Goal: Transaction & Acquisition: Book appointment/travel/reservation

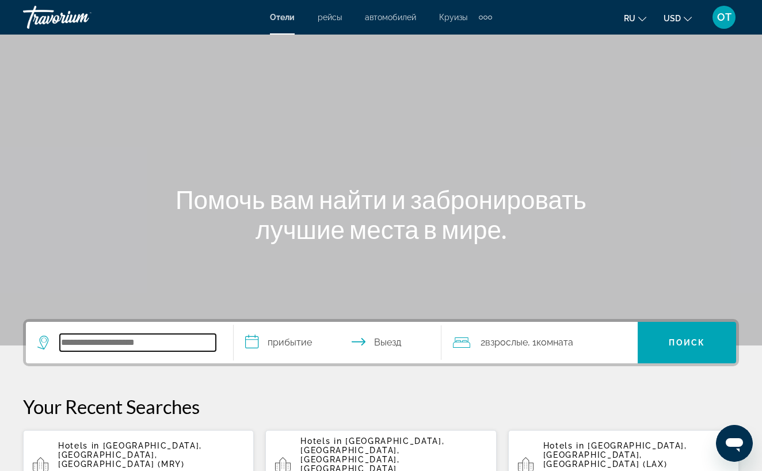
click at [77, 347] on input "Search hotel destination" at bounding box center [138, 342] width 156 height 17
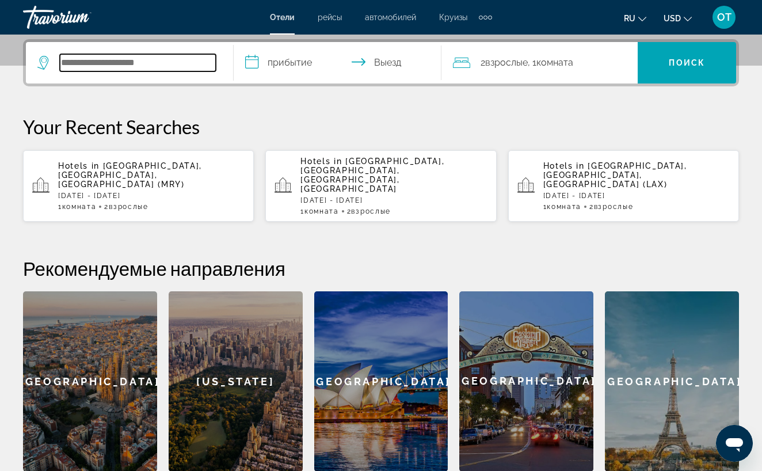
scroll to position [281, 0]
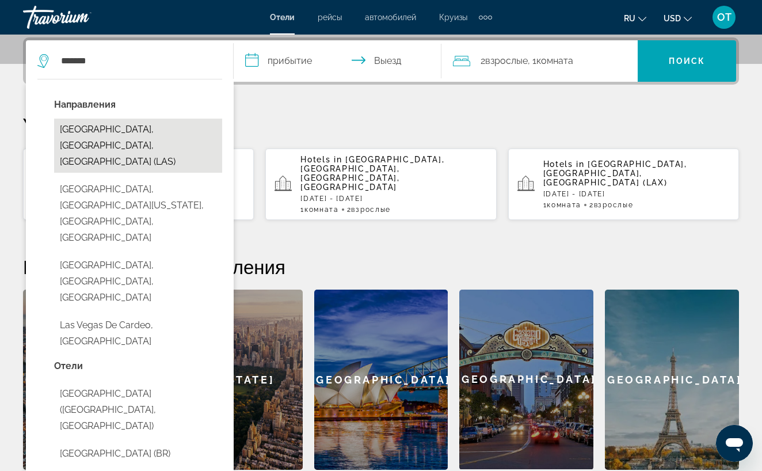
click at [130, 138] on button "[GEOGRAPHIC_DATA], [GEOGRAPHIC_DATA], [GEOGRAPHIC_DATA] (LAS)" at bounding box center [138, 146] width 168 height 54
type input "**********"
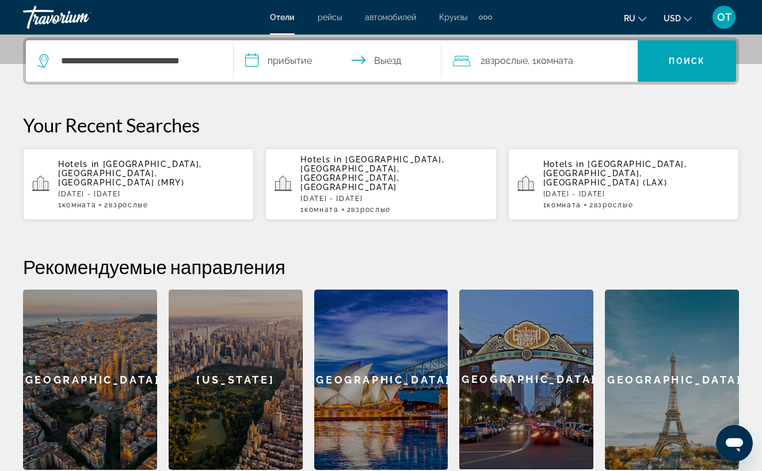
click at [281, 62] on input "**********" at bounding box center [340, 62] width 212 height 45
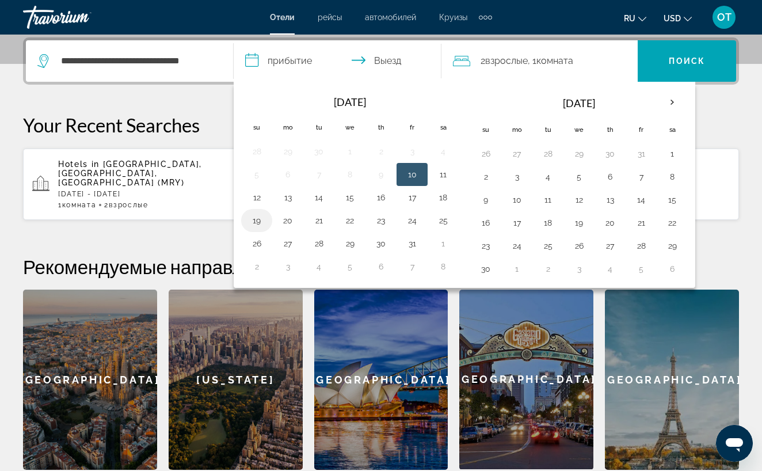
click at [261, 223] on button "19" at bounding box center [257, 220] width 18 height 16
click at [258, 221] on button "19" at bounding box center [257, 220] width 18 height 16
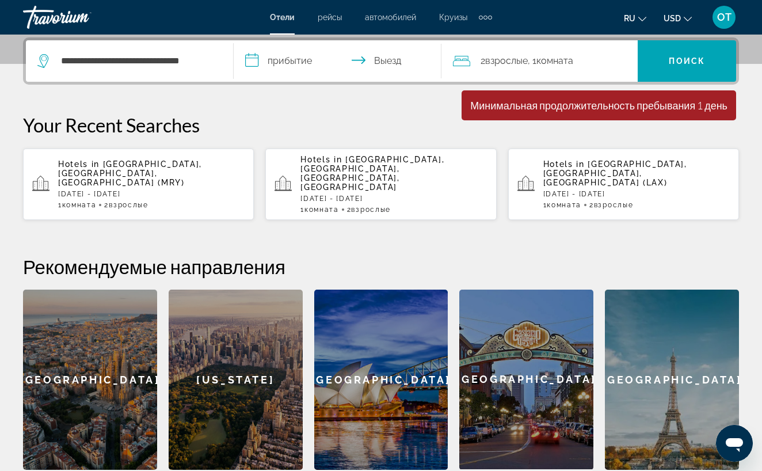
click at [399, 60] on input "**********" at bounding box center [340, 62] width 212 height 45
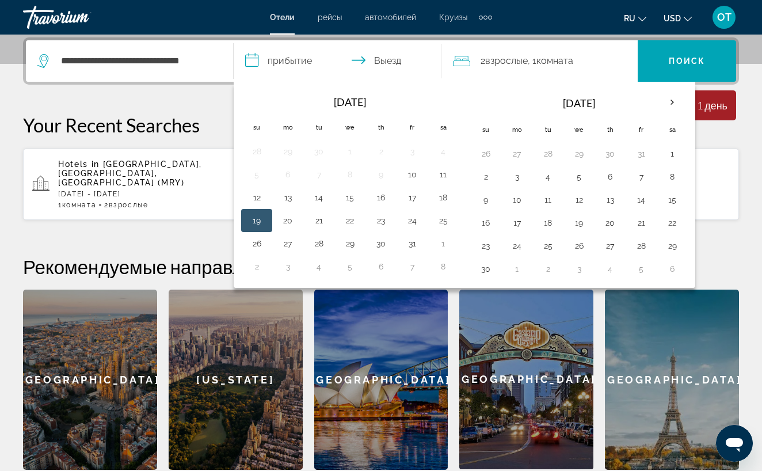
click at [260, 216] on button "19" at bounding box center [257, 220] width 18 height 16
click at [381, 222] on button "23" at bounding box center [381, 220] width 18 height 16
type input "**********"
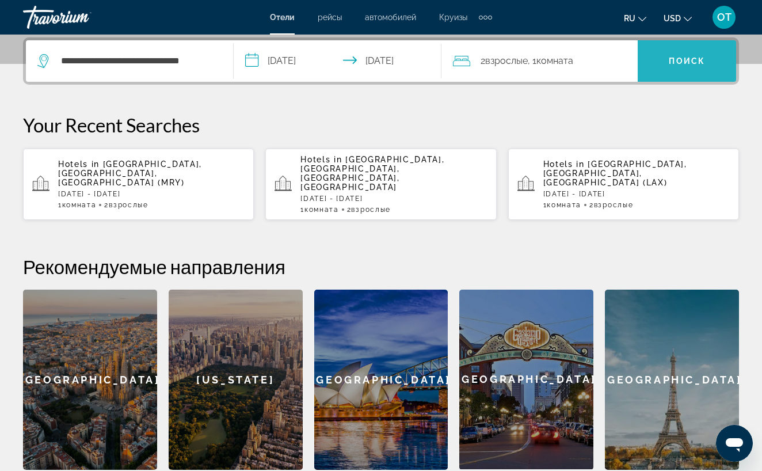
click at [690, 73] on span "Search" at bounding box center [687, 61] width 98 height 28
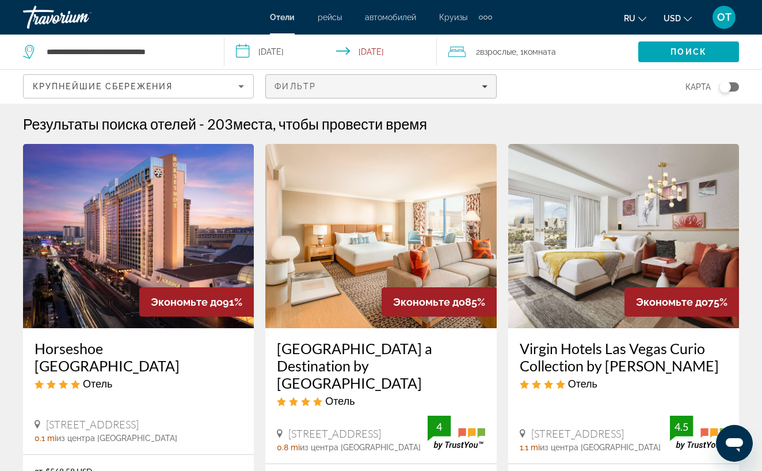
click at [488, 83] on span "Filters" at bounding box center [381, 87] width 230 height 28
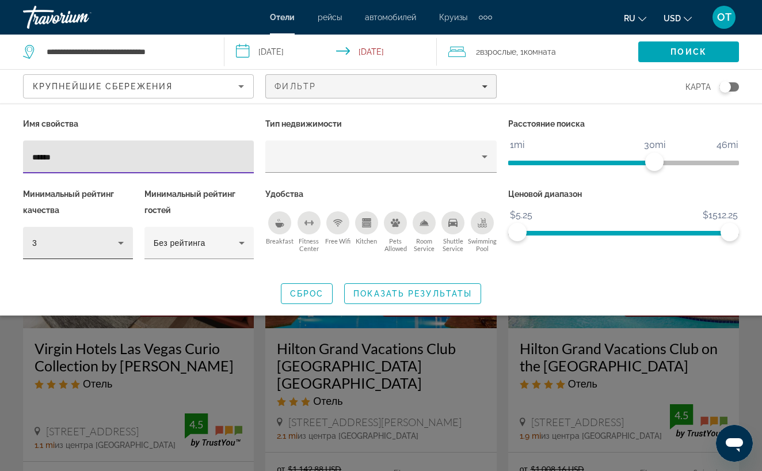
type input "******"
click at [120, 242] on icon "Hotel Filters" at bounding box center [121, 243] width 6 height 3
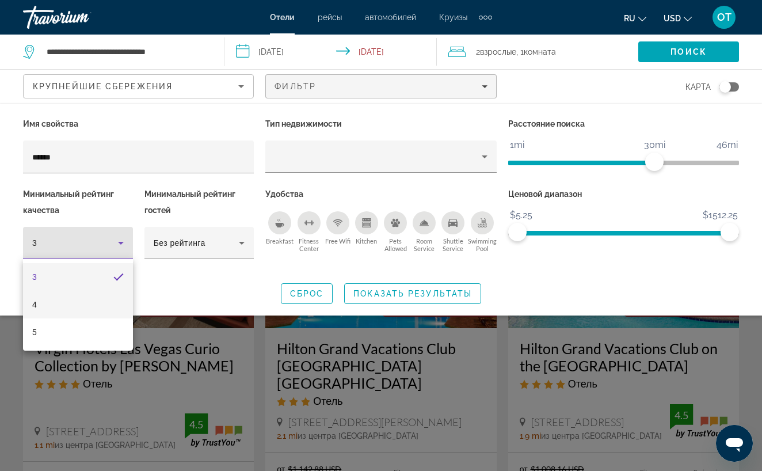
click at [106, 298] on mat-option "4" at bounding box center [78, 305] width 110 height 28
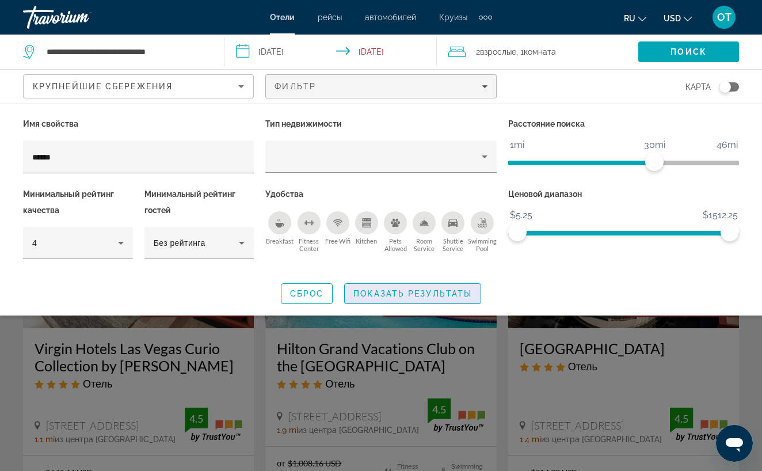
click at [439, 293] on span "Показать результаты" at bounding box center [412, 293] width 119 height 9
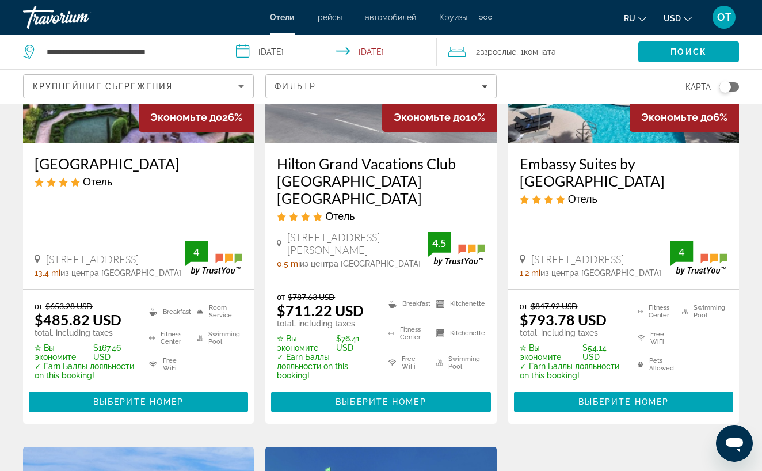
scroll to position [641, 0]
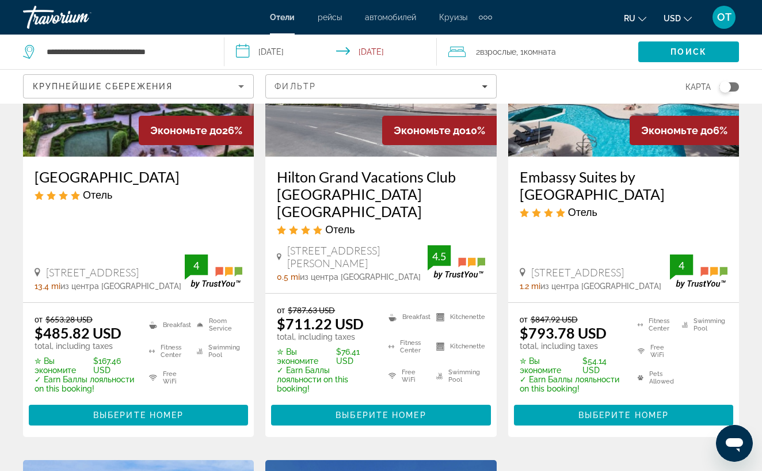
click at [735, 83] on div "Toggle map" at bounding box center [730, 86] width 20 height 9
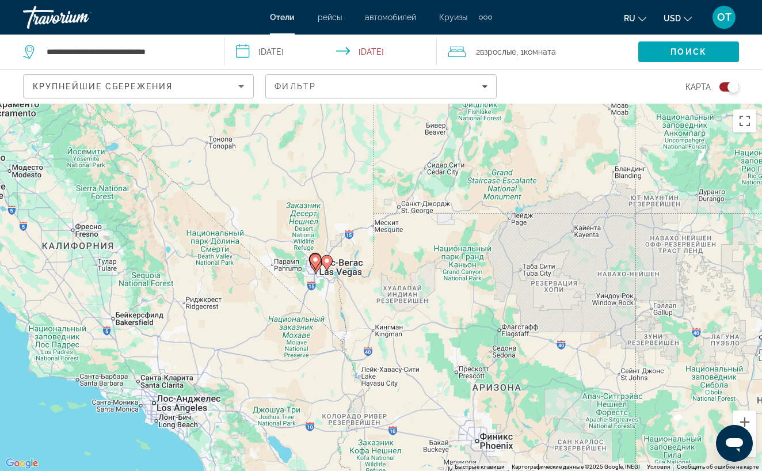
click at [722, 83] on div "Toggle map" at bounding box center [730, 86] width 20 height 9
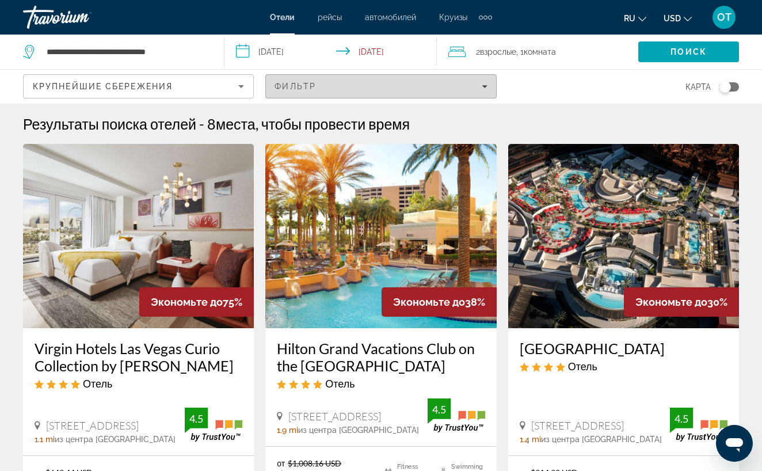
click at [487, 83] on icon "Filters" at bounding box center [485, 86] width 6 height 6
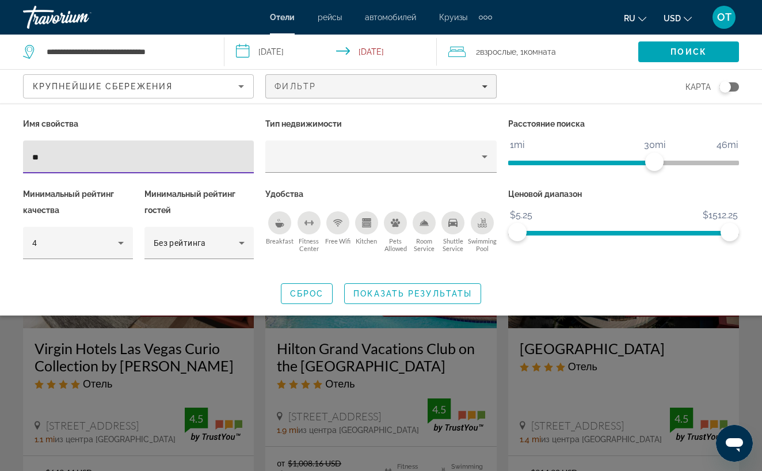
type input "*"
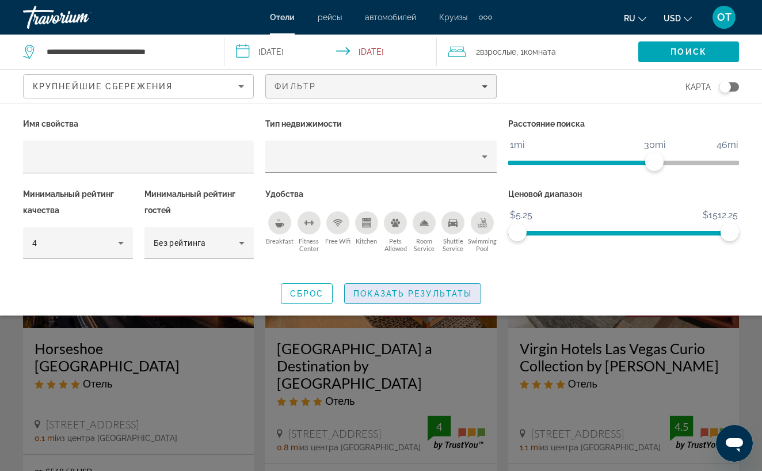
click at [393, 292] on span "Показать результаты" at bounding box center [412, 293] width 119 height 9
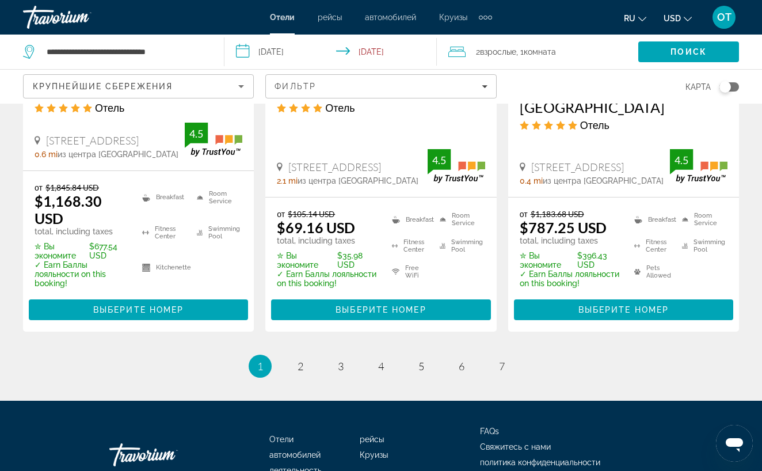
scroll to position [1673, 0]
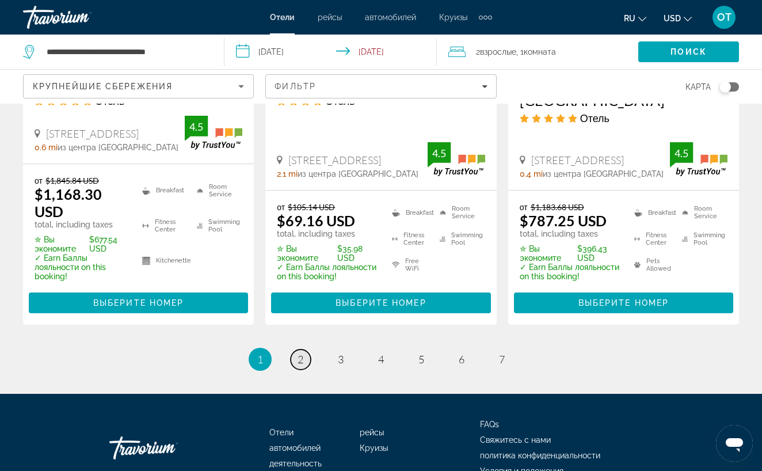
click at [300, 353] on span "2" at bounding box center [301, 359] width 6 height 13
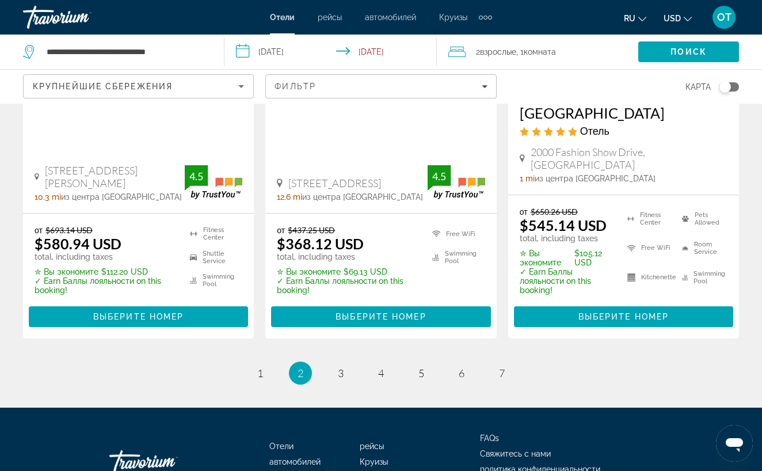
scroll to position [1650, 0]
click at [343, 367] on span "3" at bounding box center [341, 373] width 6 height 13
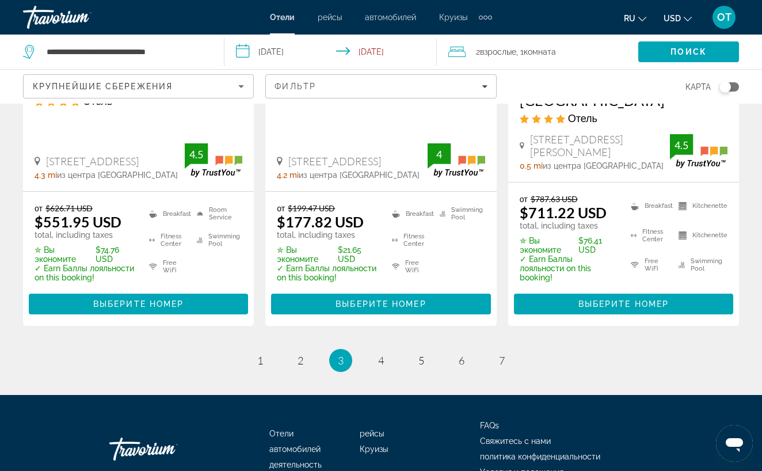
scroll to position [1649, 0]
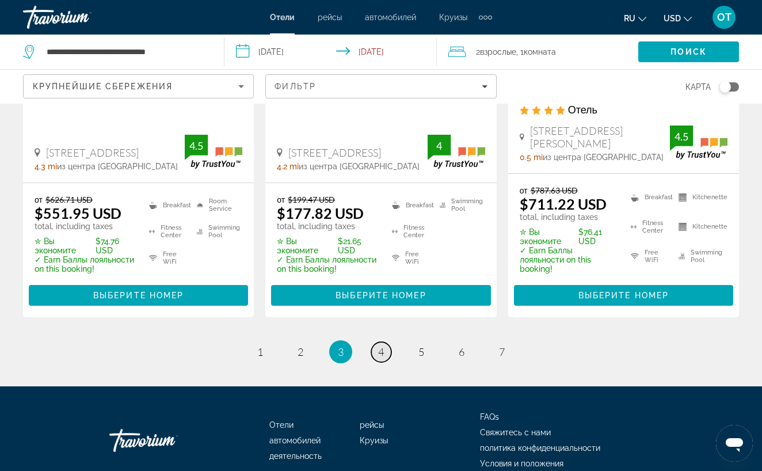
click at [383, 345] on span "4" at bounding box center [381, 351] width 6 height 13
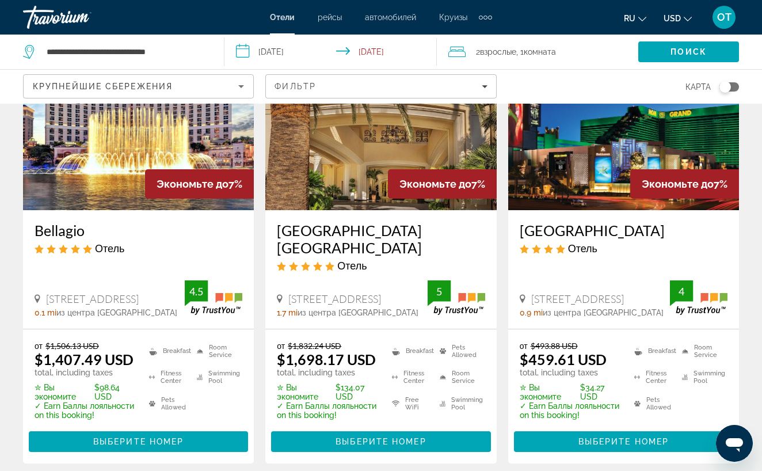
scroll to position [1064, 0]
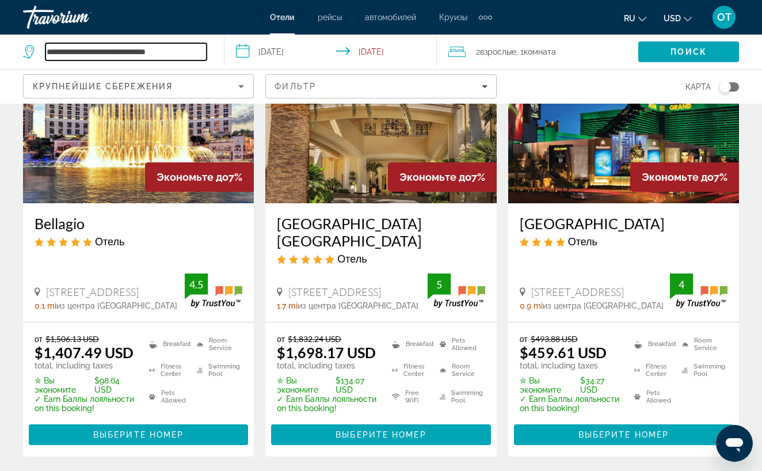
click at [187, 48] on input "**********" at bounding box center [125, 51] width 161 height 17
type input "*"
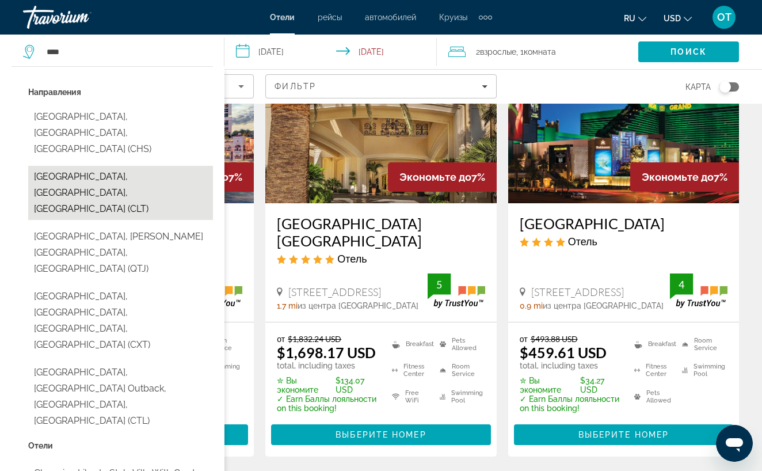
click at [148, 166] on button "[GEOGRAPHIC_DATA], [GEOGRAPHIC_DATA], [GEOGRAPHIC_DATA] (CLT)" at bounding box center [120, 193] width 185 height 54
type input "**********"
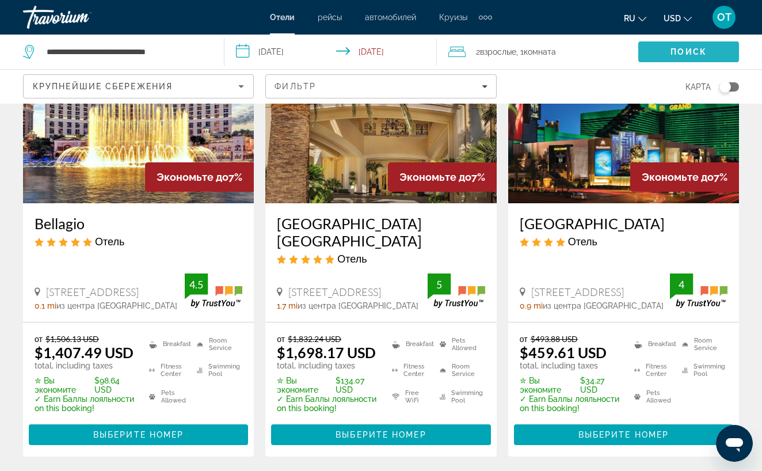
click at [676, 52] on span "Поиск" at bounding box center [689, 51] width 36 height 9
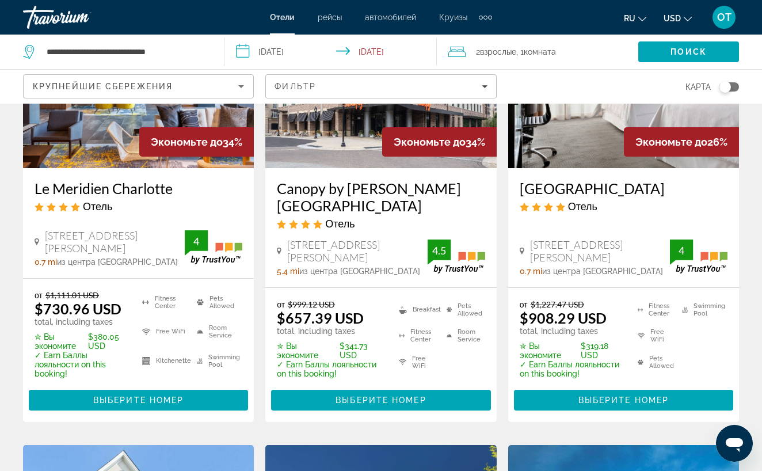
scroll to position [170, 0]
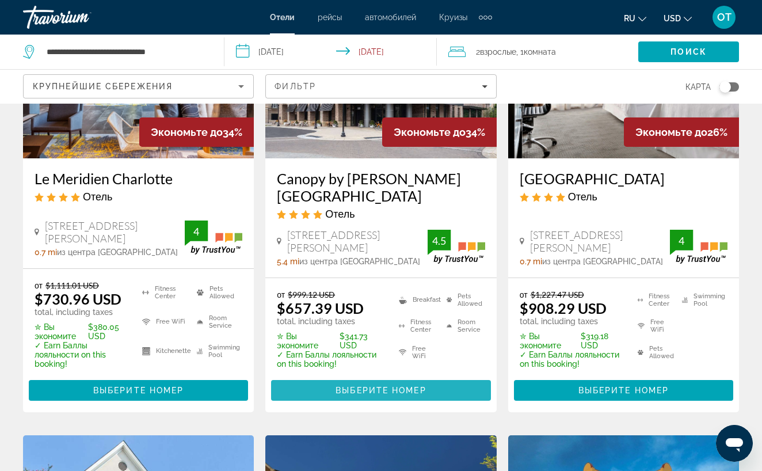
click at [413, 388] on span "Выберите номер" at bounding box center [381, 390] width 90 height 9
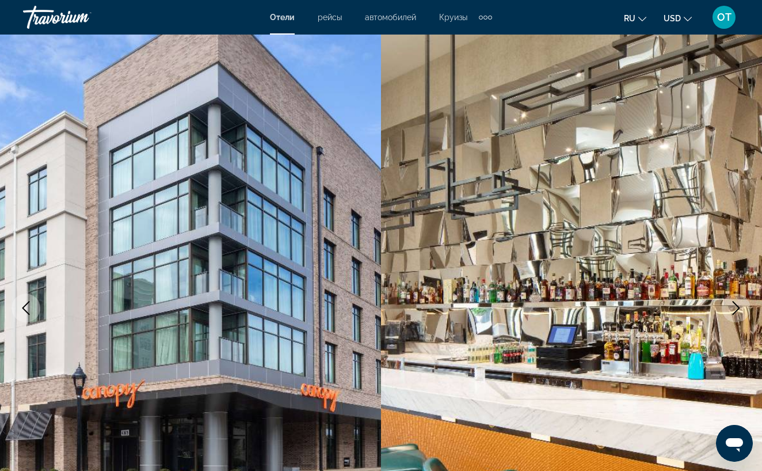
click at [739, 309] on icon "Next image" at bounding box center [736, 308] width 7 height 14
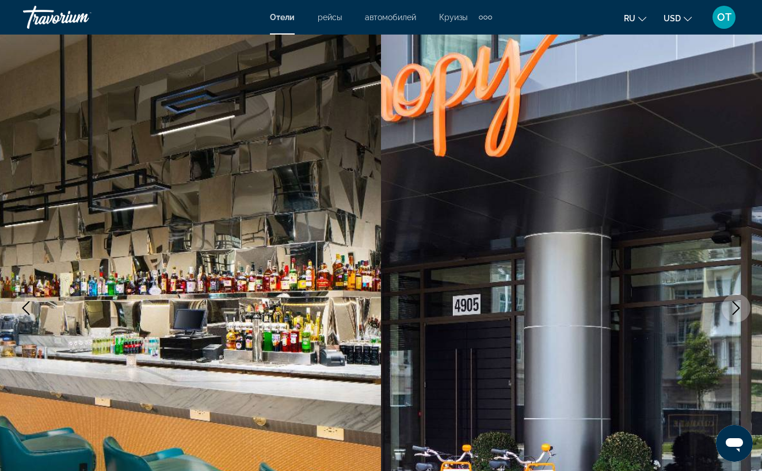
click at [739, 309] on icon "Next image" at bounding box center [736, 308] width 7 height 14
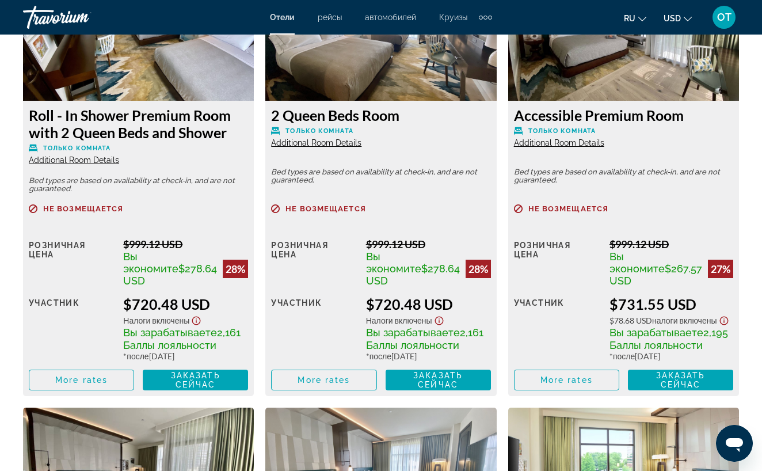
scroll to position [2338, 0]
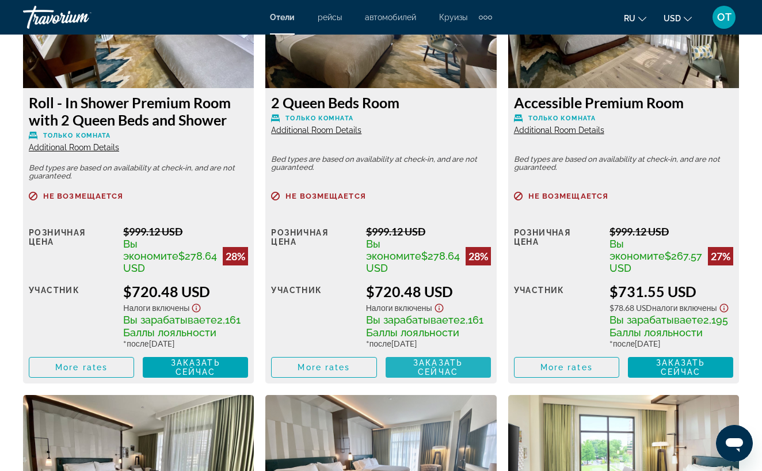
click at [441, 370] on span "Заказать сейчас" at bounding box center [438, 367] width 50 height 18
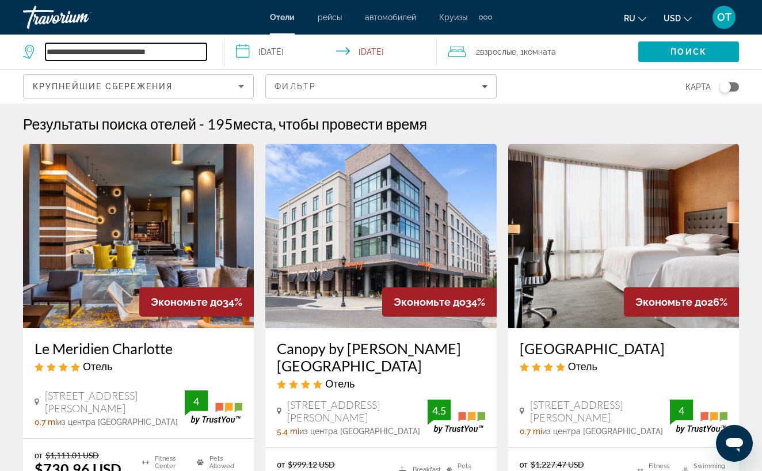
click at [188, 55] on input "**********" at bounding box center [125, 51] width 161 height 17
type input "*"
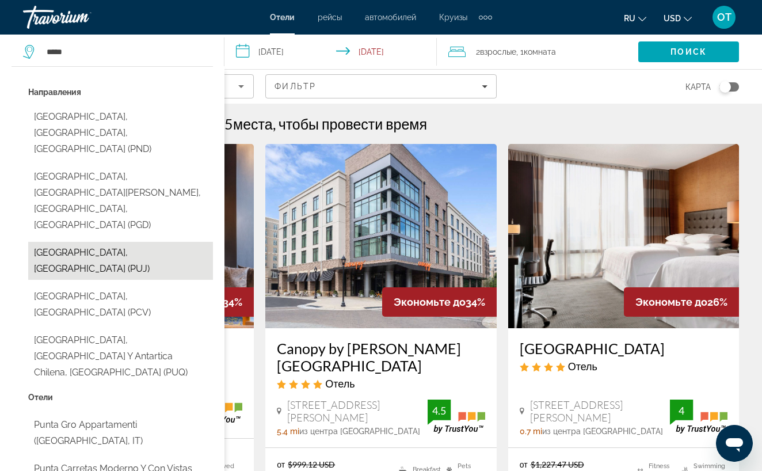
click at [144, 242] on button "[GEOGRAPHIC_DATA], [GEOGRAPHIC_DATA] (PUJ)" at bounding box center [120, 261] width 185 height 38
type input "**********"
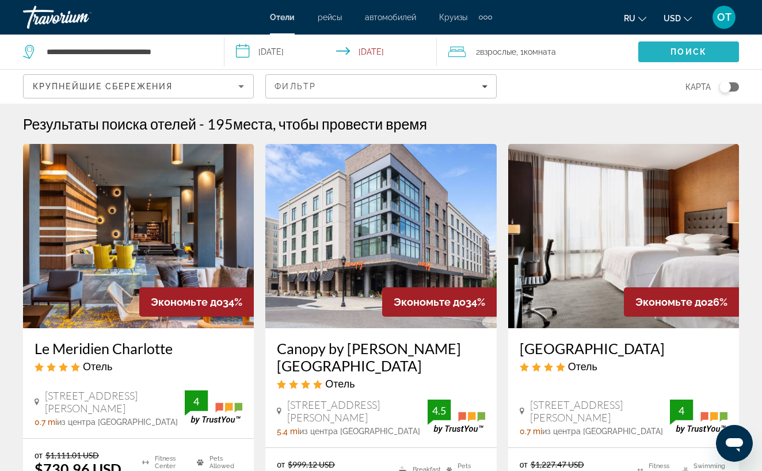
click at [661, 57] on span "Search" at bounding box center [688, 52] width 101 height 28
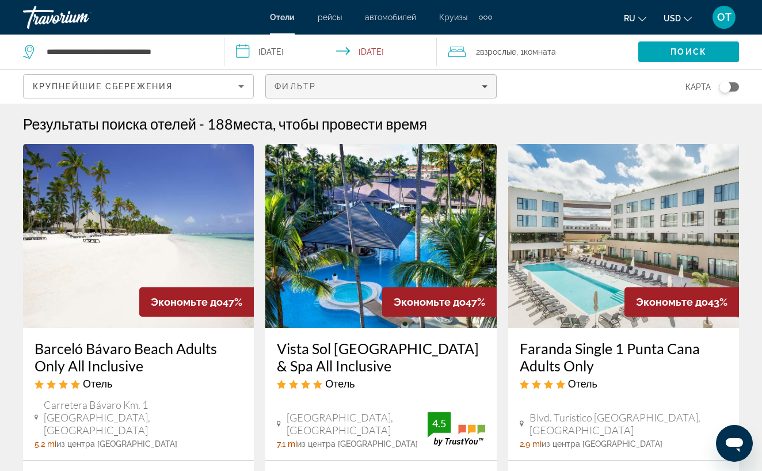
click at [485, 86] on icon "Filters" at bounding box center [485, 86] width 6 height 3
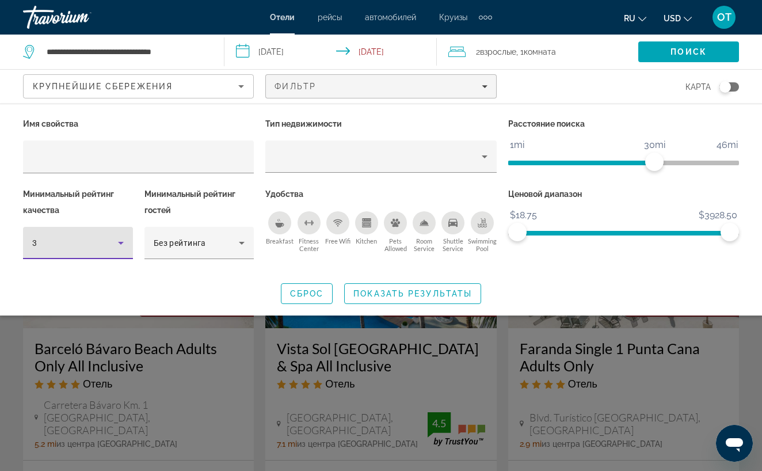
click at [122, 243] on icon "Hotel Filters" at bounding box center [121, 243] width 14 height 14
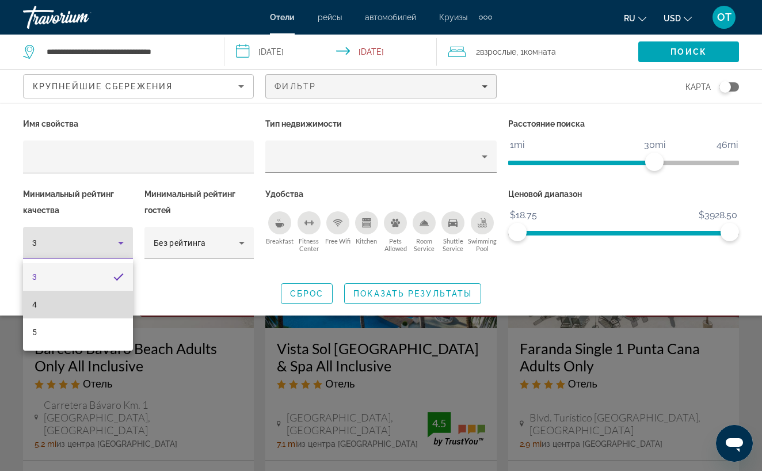
click at [83, 304] on mat-option "4" at bounding box center [78, 305] width 110 height 28
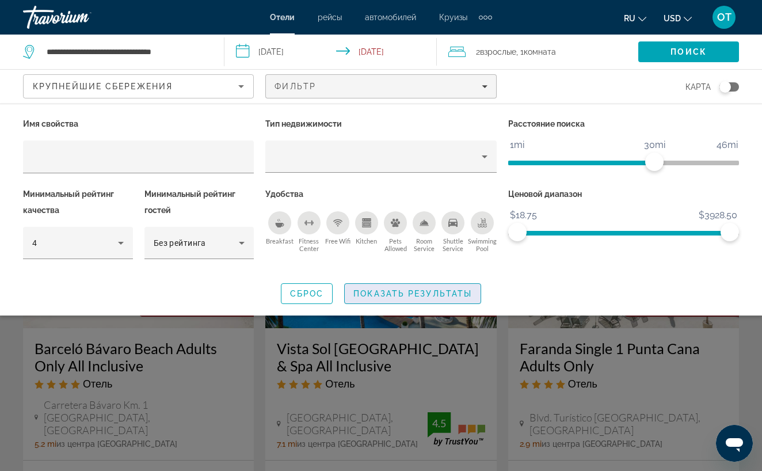
click at [390, 291] on span "Показать результаты" at bounding box center [412, 293] width 119 height 9
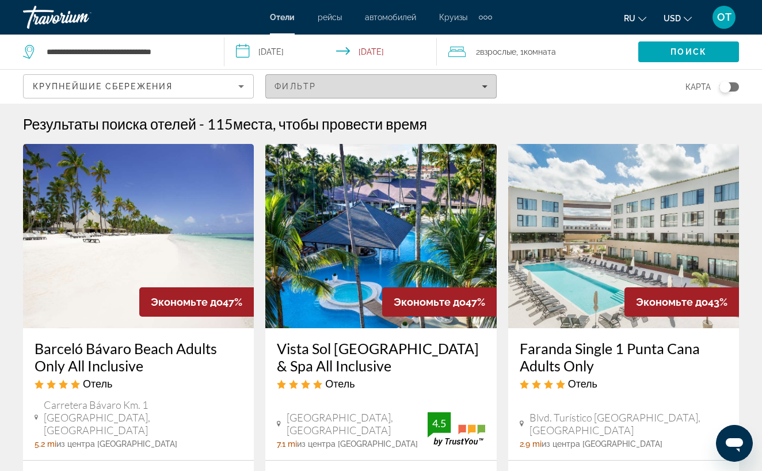
click at [488, 84] on span "Filters" at bounding box center [381, 87] width 230 height 28
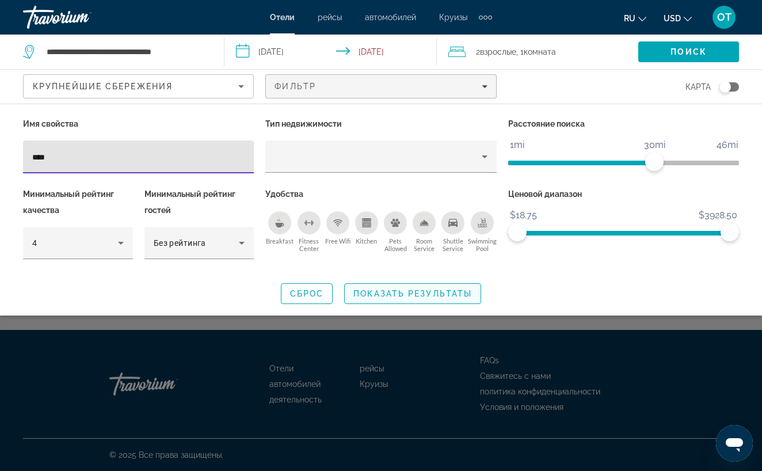
type input "****"
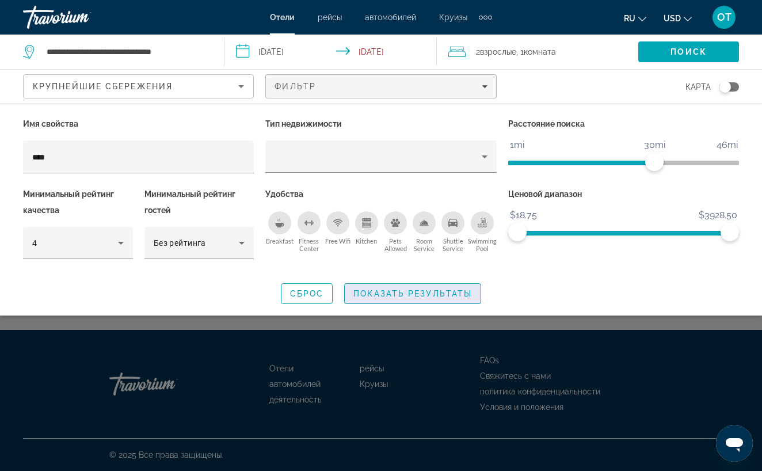
click at [404, 290] on span "Показать результаты" at bounding box center [412, 293] width 119 height 9
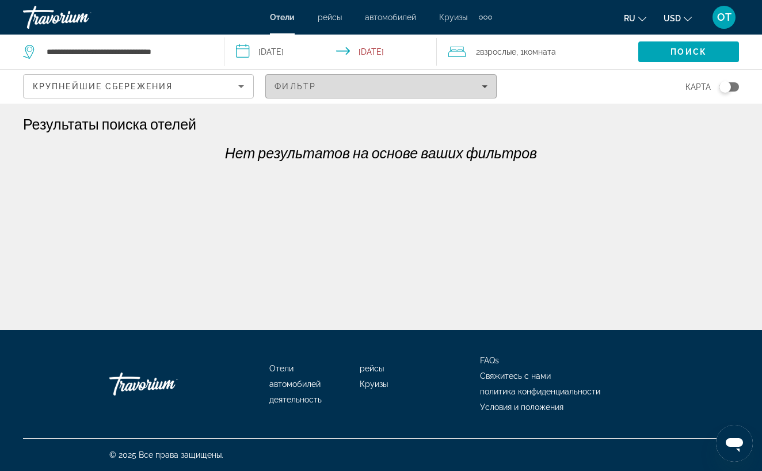
click at [487, 82] on div "Фильтр" at bounding box center [381, 86] width 212 height 9
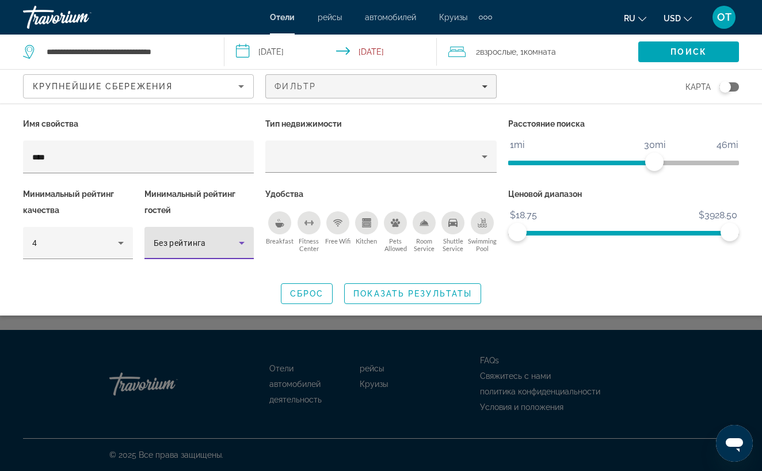
click at [242, 240] on icon "Hotel Filters" at bounding box center [242, 243] width 14 height 14
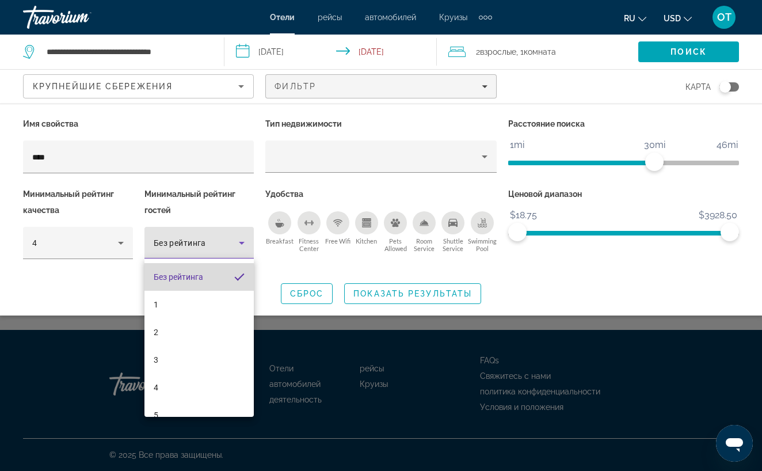
click at [191, 277] on span "Без рейтинга" at bounding box center [179, 276] width 50 height 9
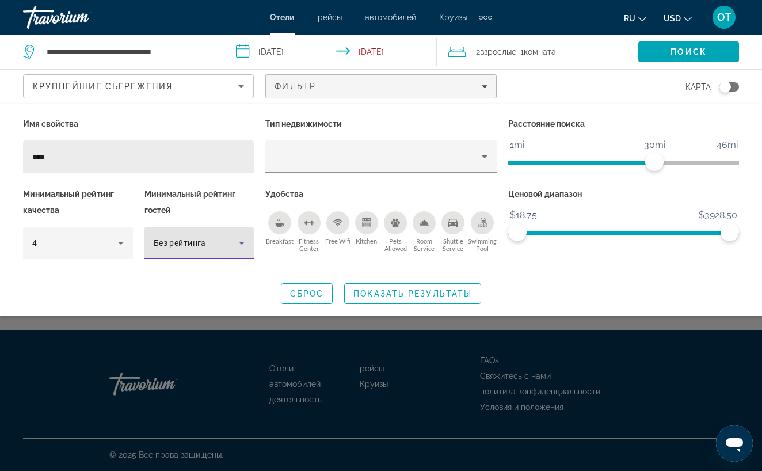
click at [123, 153] on input "****" at bounding box center [138, 157] width 212 height 14
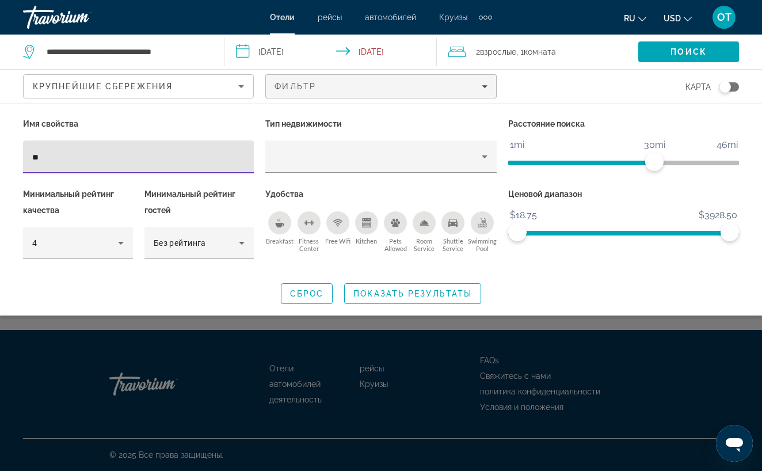
type input "*"
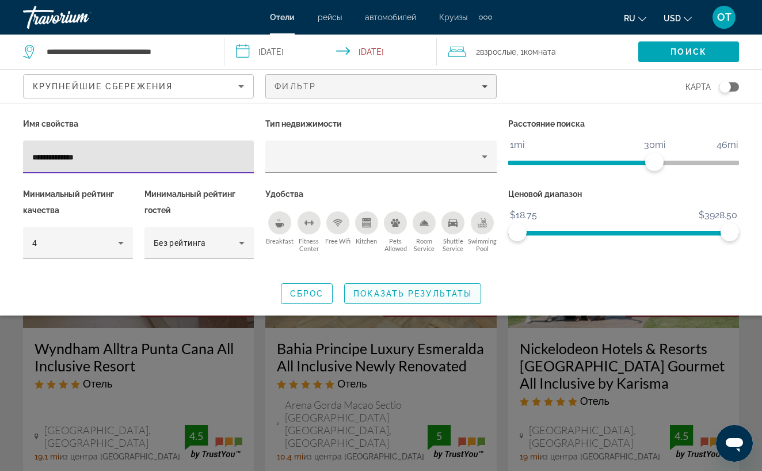
type input "**********"
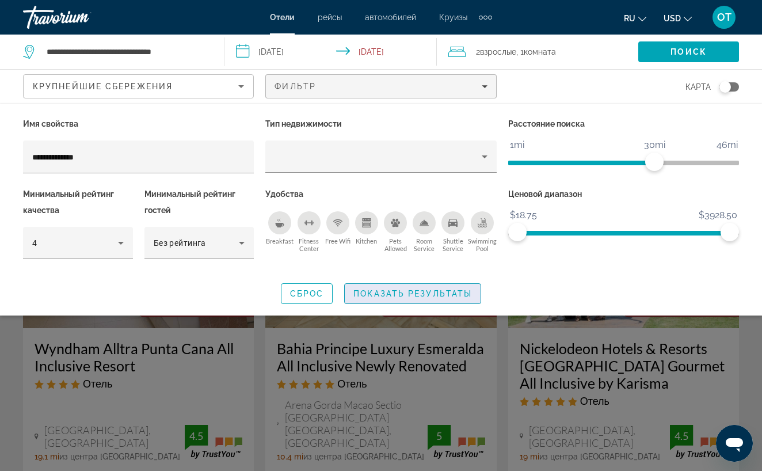
click at [405, 291] on span "Показать результаты" at bounding box center [412, 293] width 119 height 9
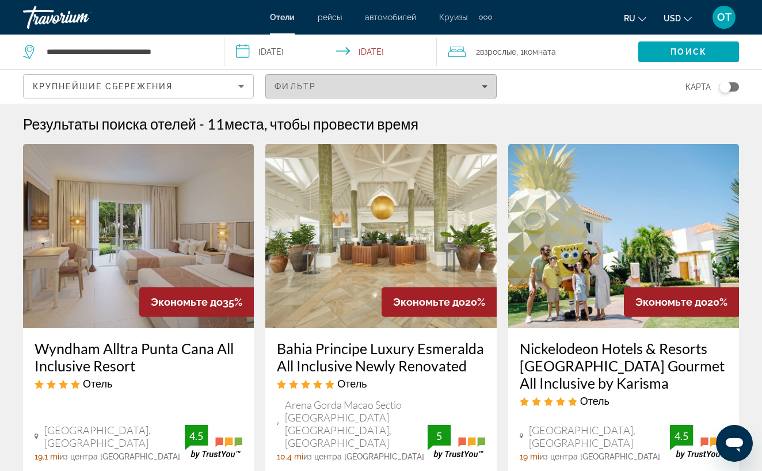
click at [488, 85] on span "Filters" at bounding box center [381, 87] width 230 height 28
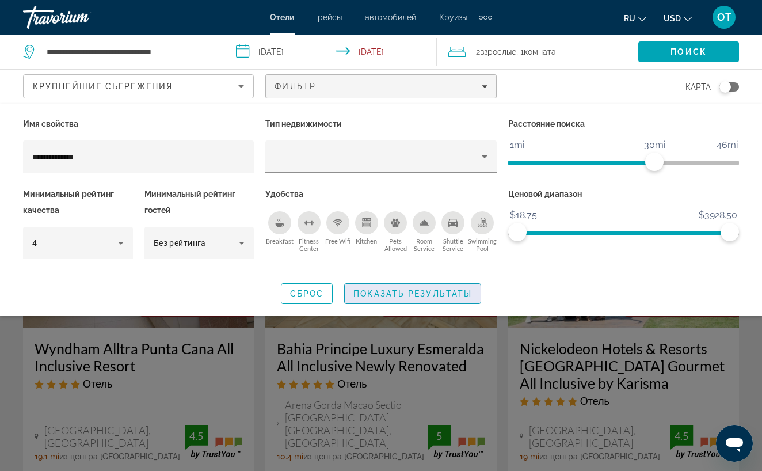
click at [403, 292] on span "Показать результаты" at bounding box center [412, 293] width 119 height 9
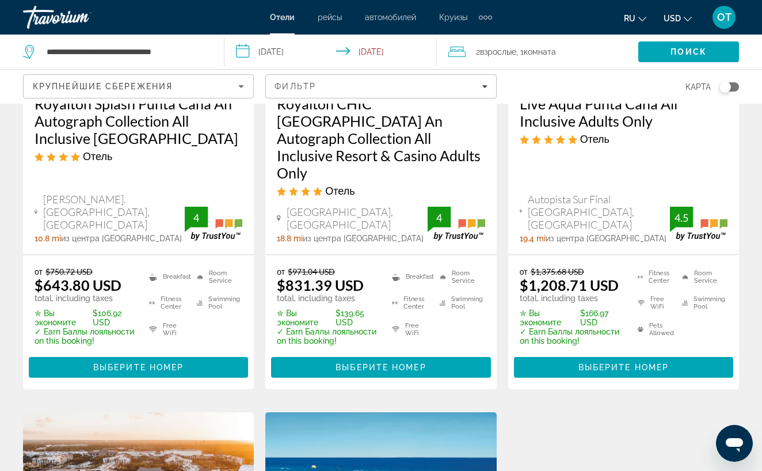
scroll to position [1243, 0]
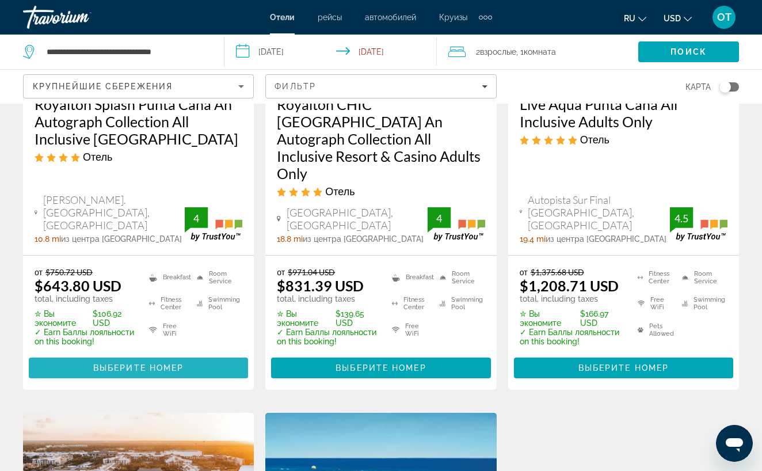
click at [168, 363] on span "Выберите номер" at bounding box center [138, 367] width 90 height 9
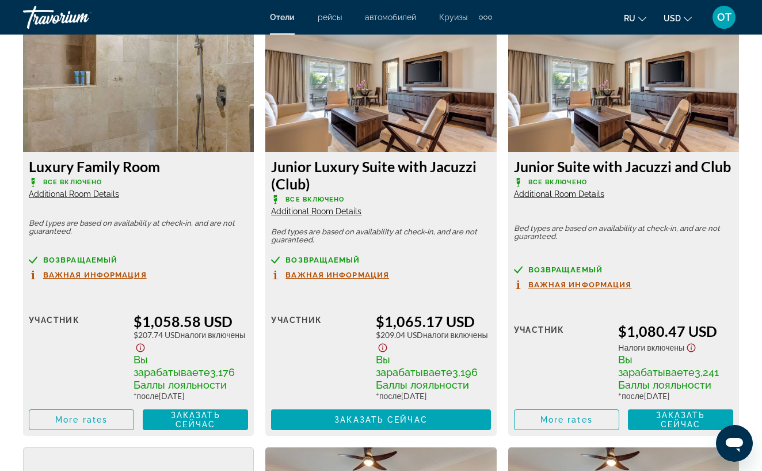
scroll to position [2714, 0]
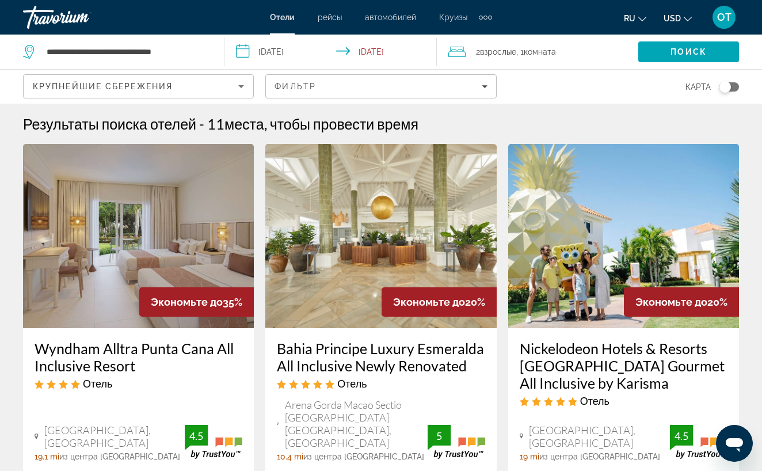
click at [332, 19] on span "рейсы" at bounding box center [330, 17] width 24 height 9
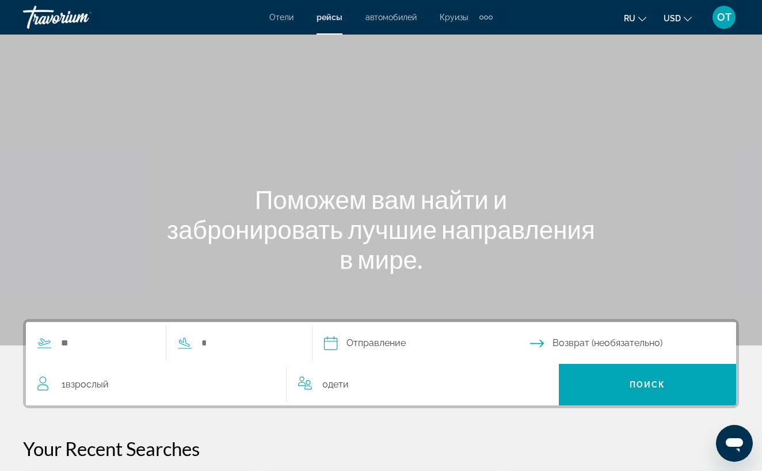
click at [726, 15] on span "OT" at bounding box center [724, 18] width 14 height 12
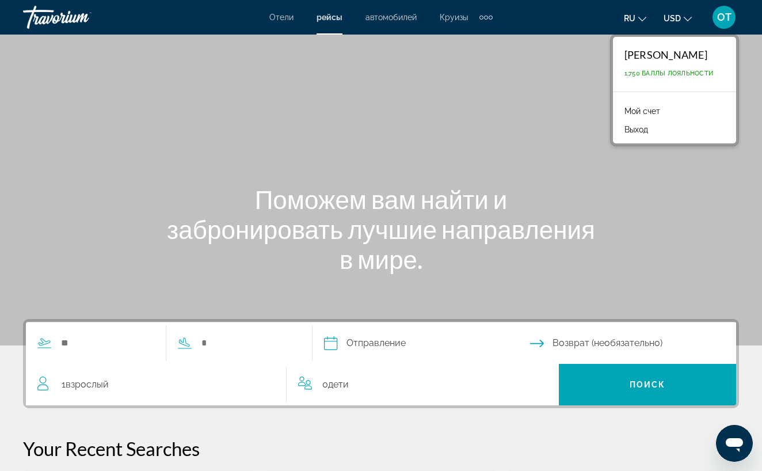
click at [649, 109] on link "Мой счет" at bounding box center [642, 111] width 47 height 15
